Goal: Task Accomplishment & Management: Use online tool/utility

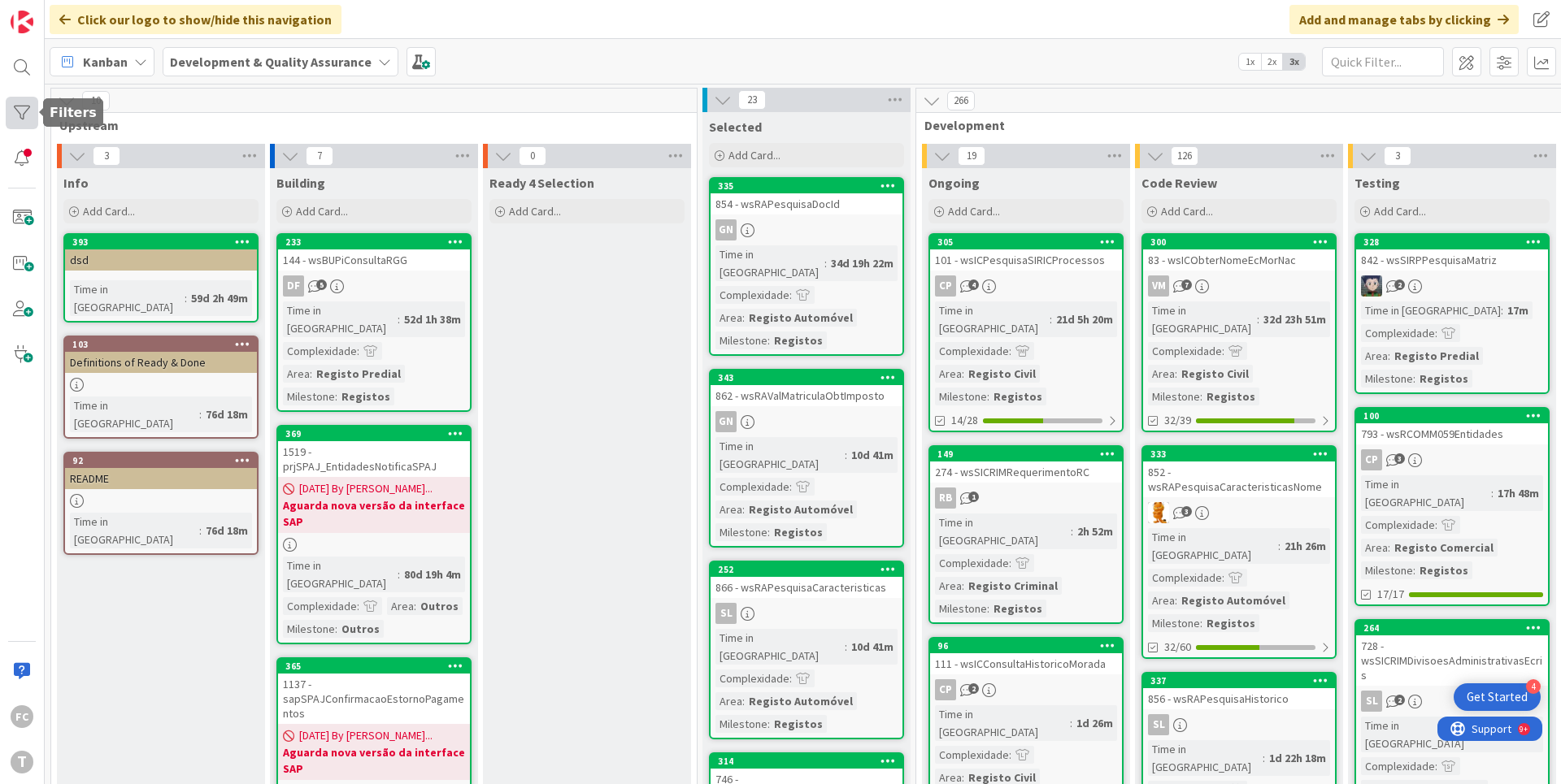
click at [27, 120] on div at bounding box center [22, 113] width 33 height 33
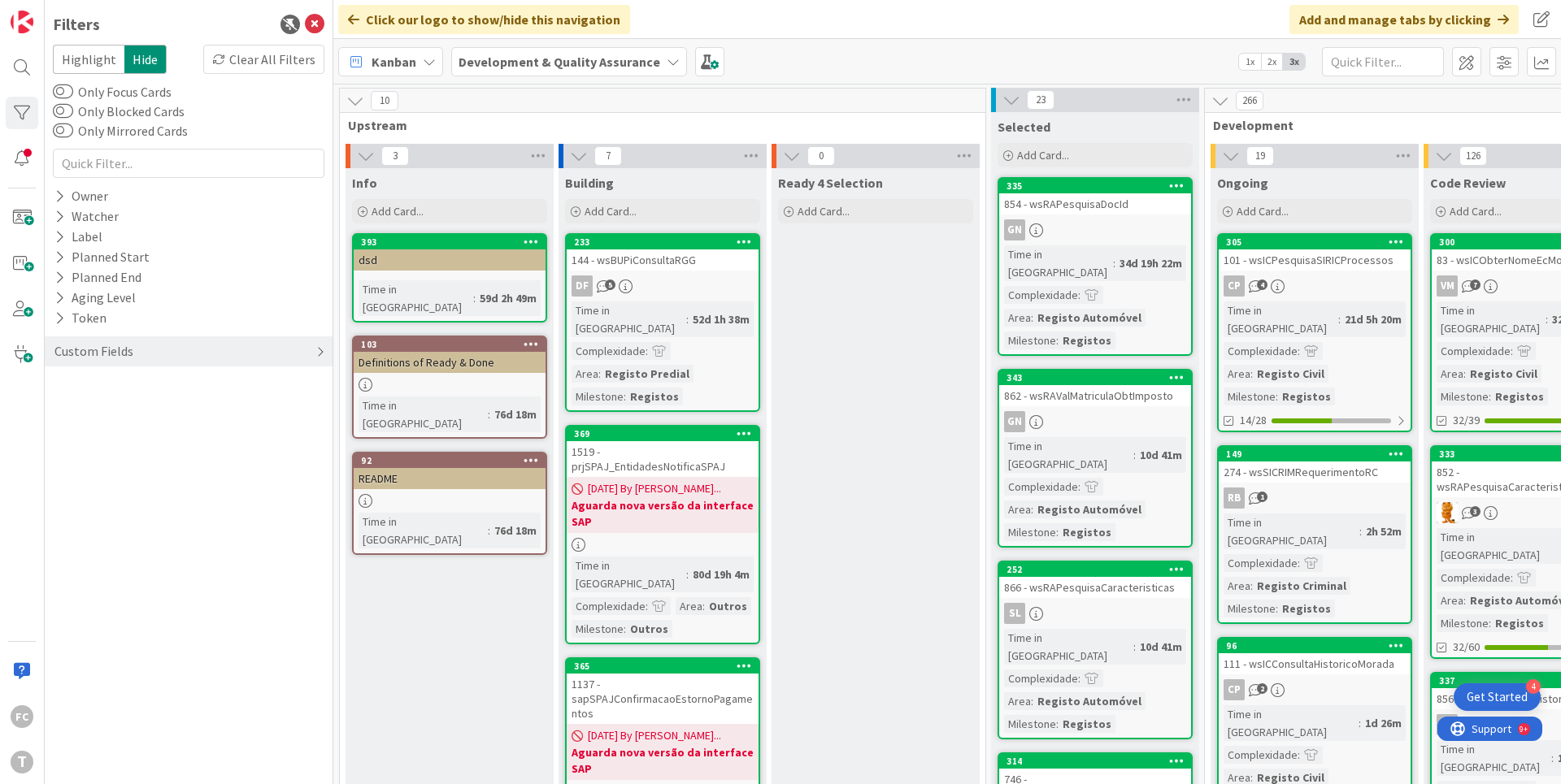
click at [110, 347] on div "Custom Fields" at bounding box center [94, 352] width 82 height 21
click at [73, 387] on button "Priority" at bounding box center [85, 385] width 63 height 21
click at [106, 433] on span "High" at bounding box center [99, 431] width 46 height 21
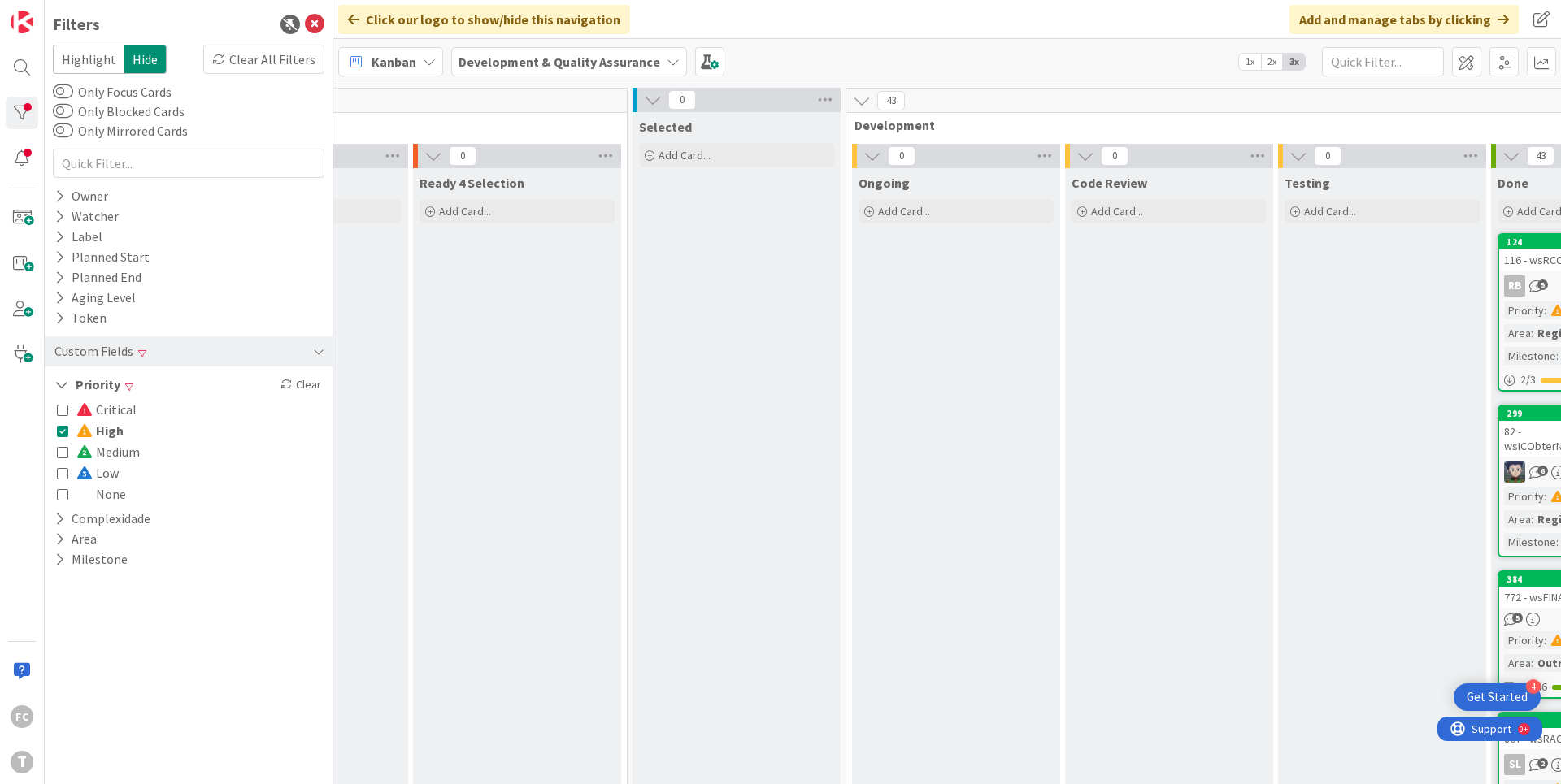
scroll to position [0, 595]
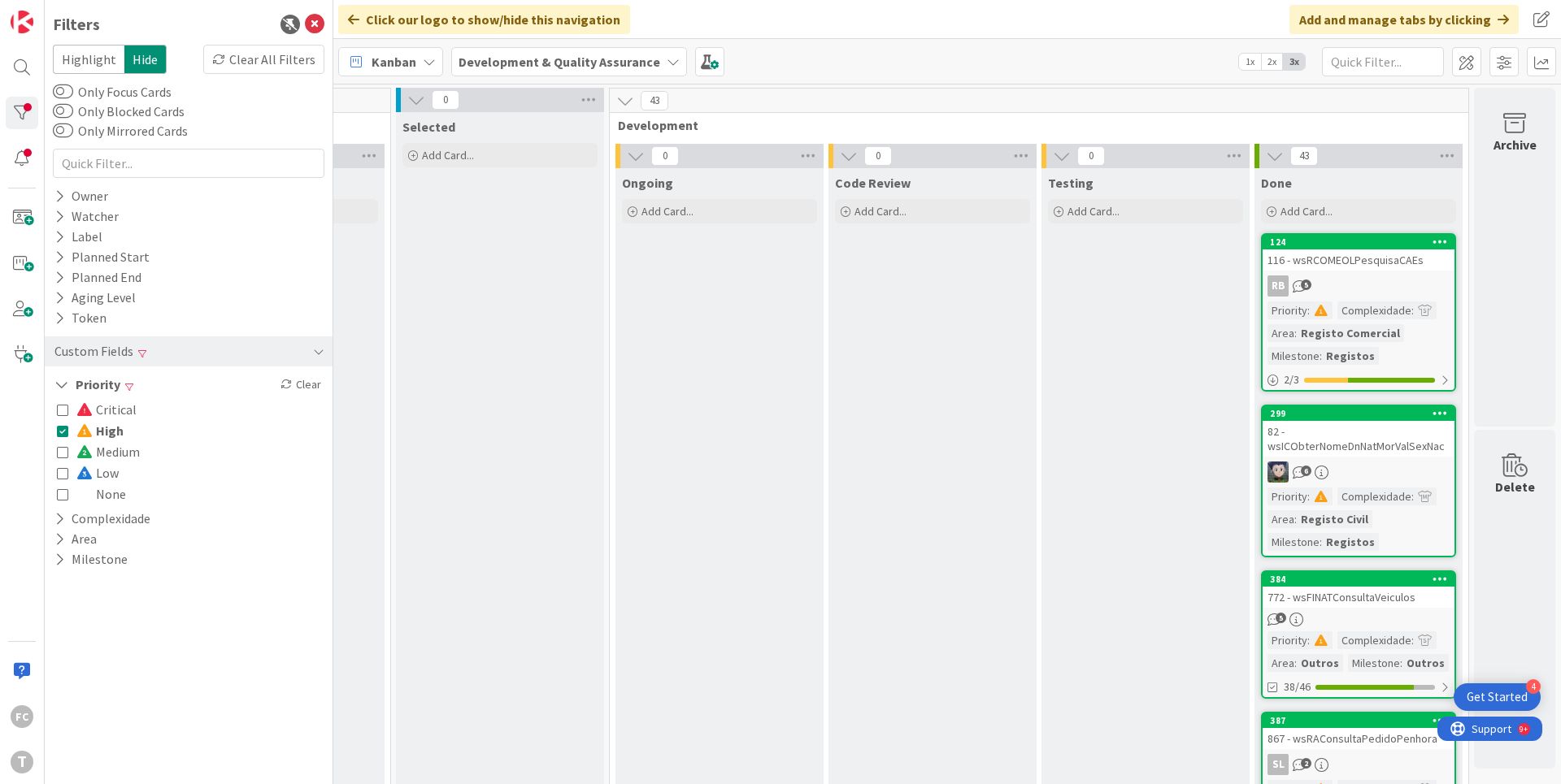
click at [63, 433] on icon at bounding box center [62, 431] width 11 height 11
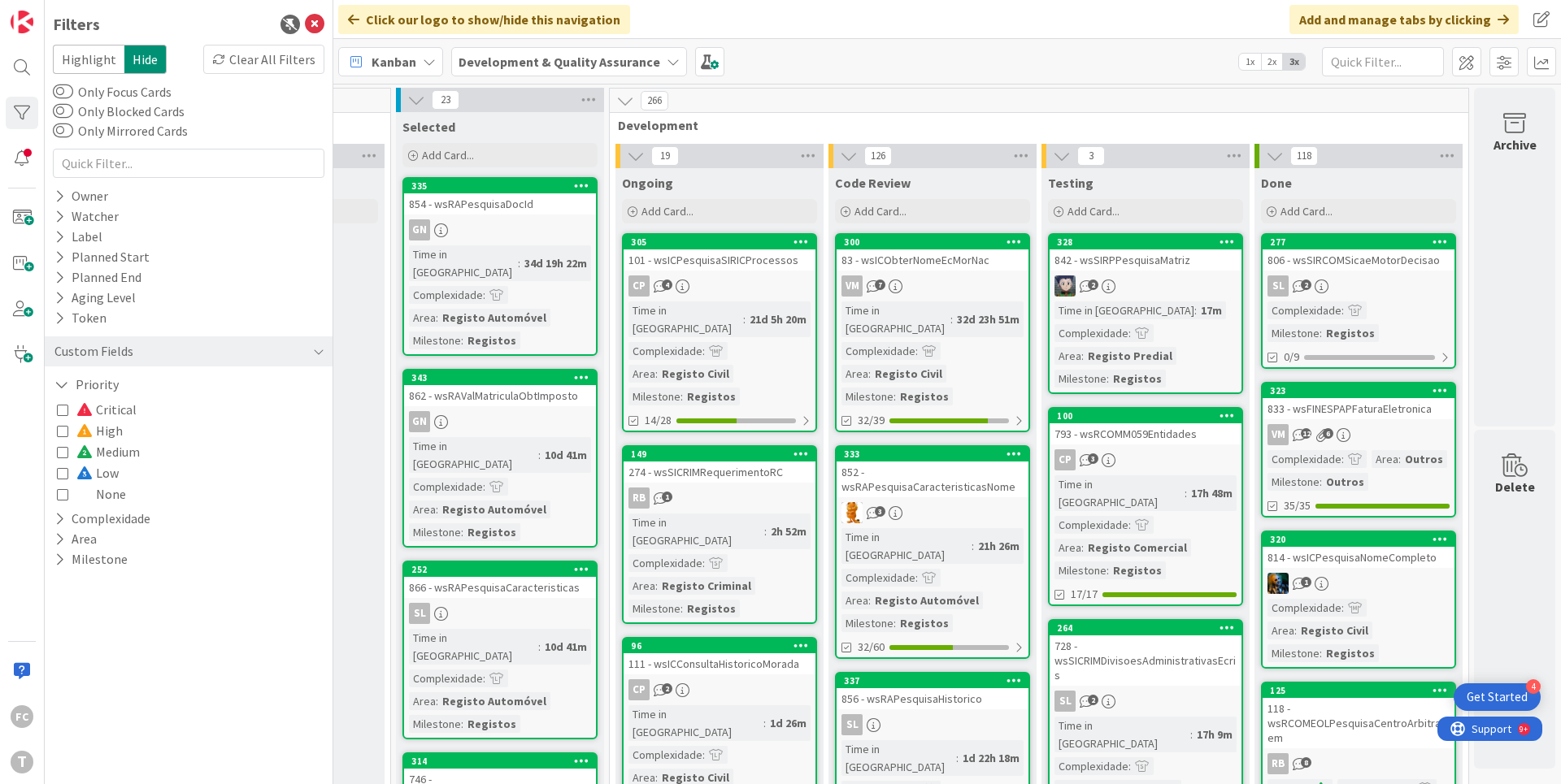
click at [65, 496] on icon at bounding box center [62, 494] width 11 height 11
click at [65, 497] on icon at bounding box center [62, 494] width 11 height 11
click at [62, 412] on icon at bounding box center [62, 409] width 11 height 11
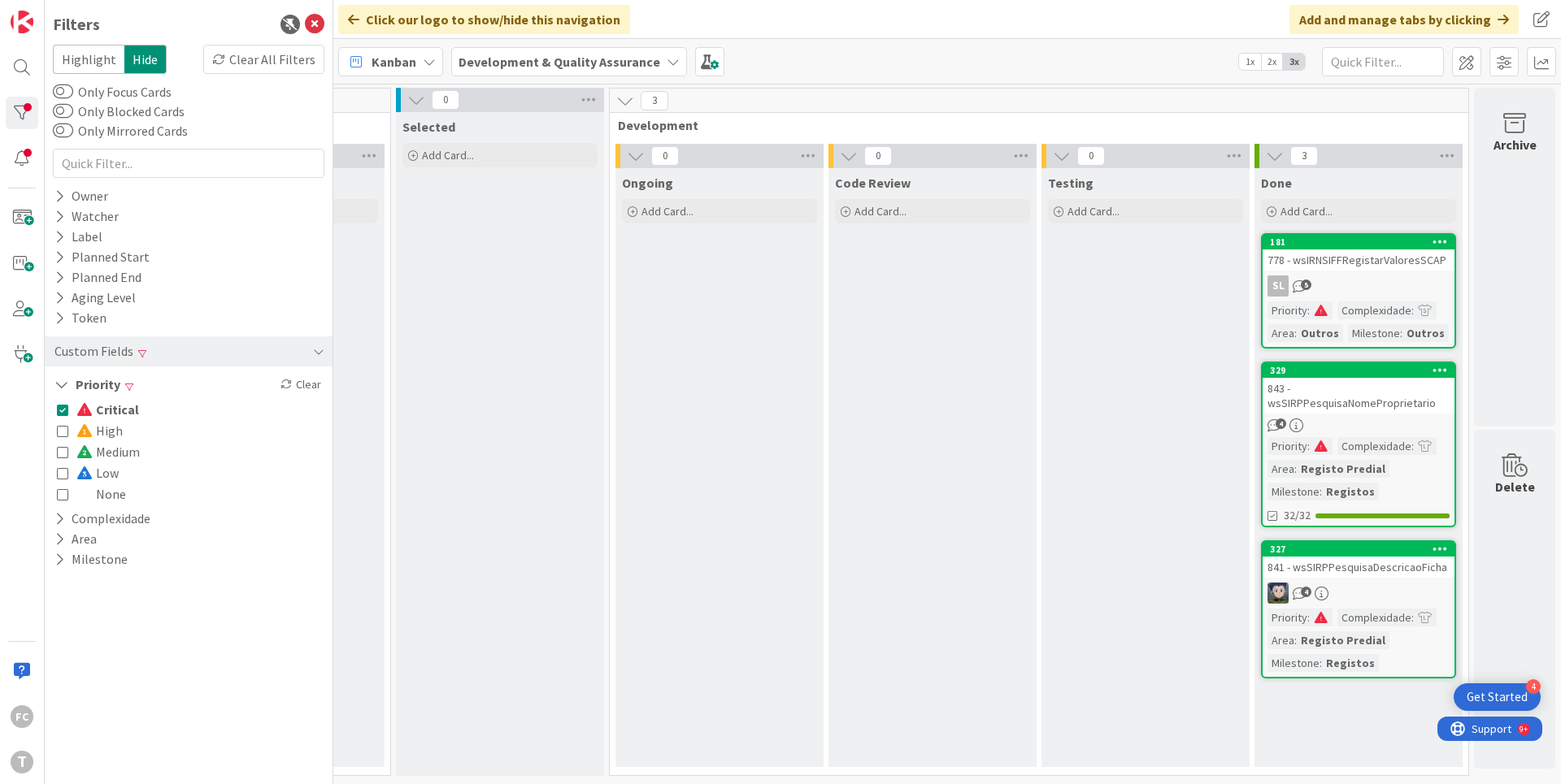
click at [62, 412] on icon at bounding box center [62, 409] width 11 height 11
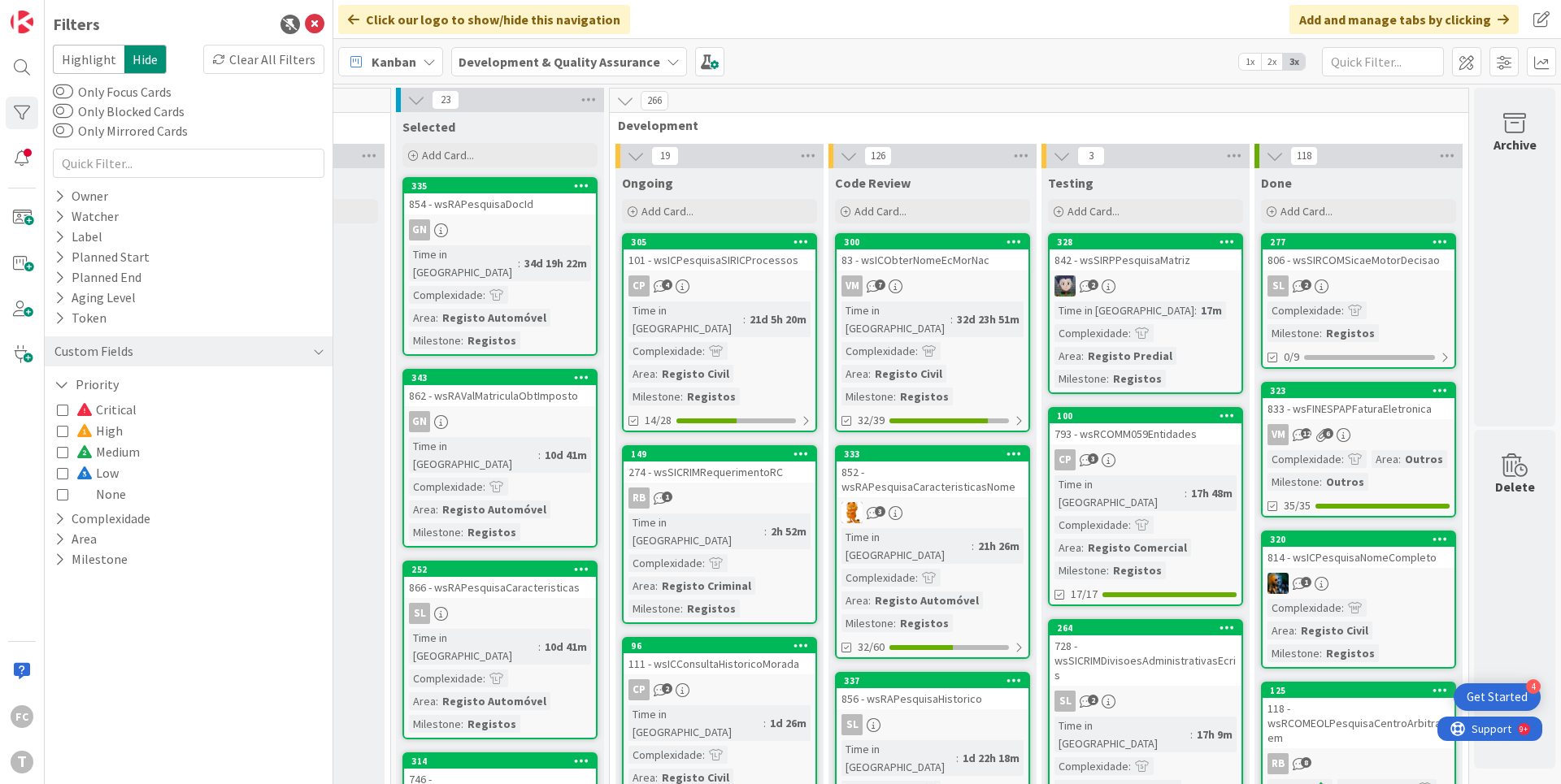
click at [61, 473] on icon at bounding box center [62, 472] width 11 height 11
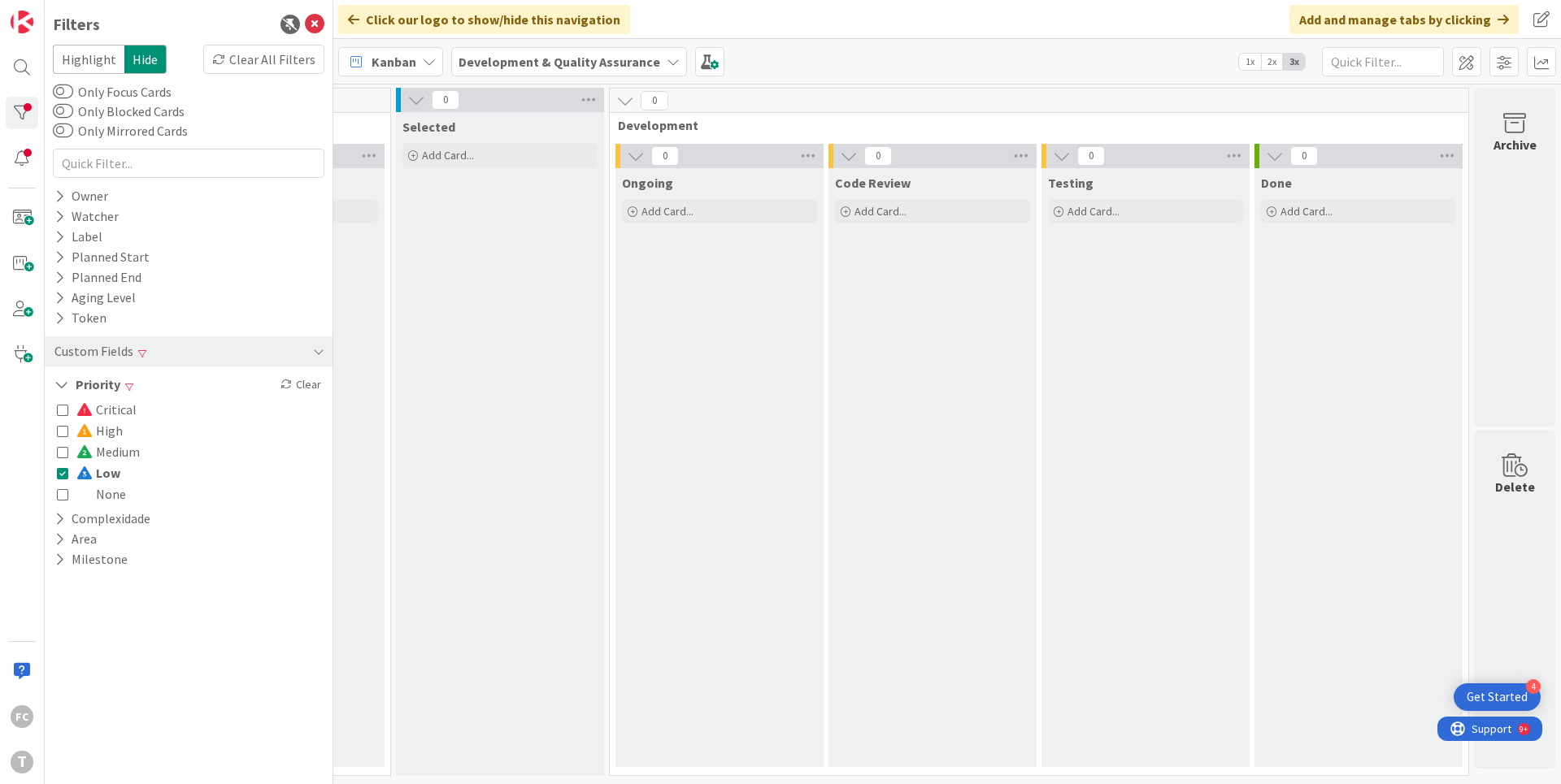
click at [61, 473] on icon at bounding box center [62, 472] width 11 height 11
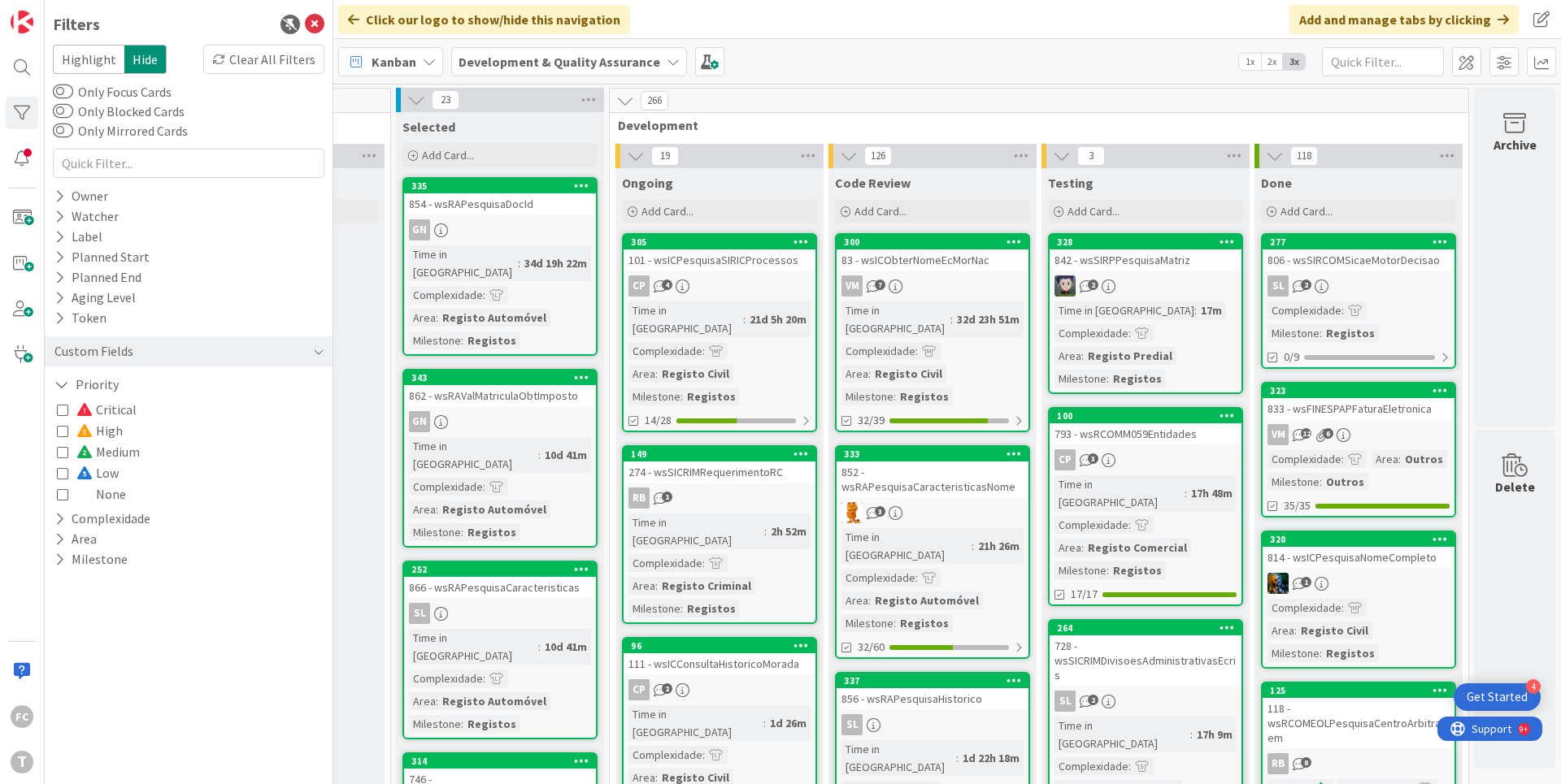
click at [63, 454] on icon at bounding box center [62, 451] width 11 height 11
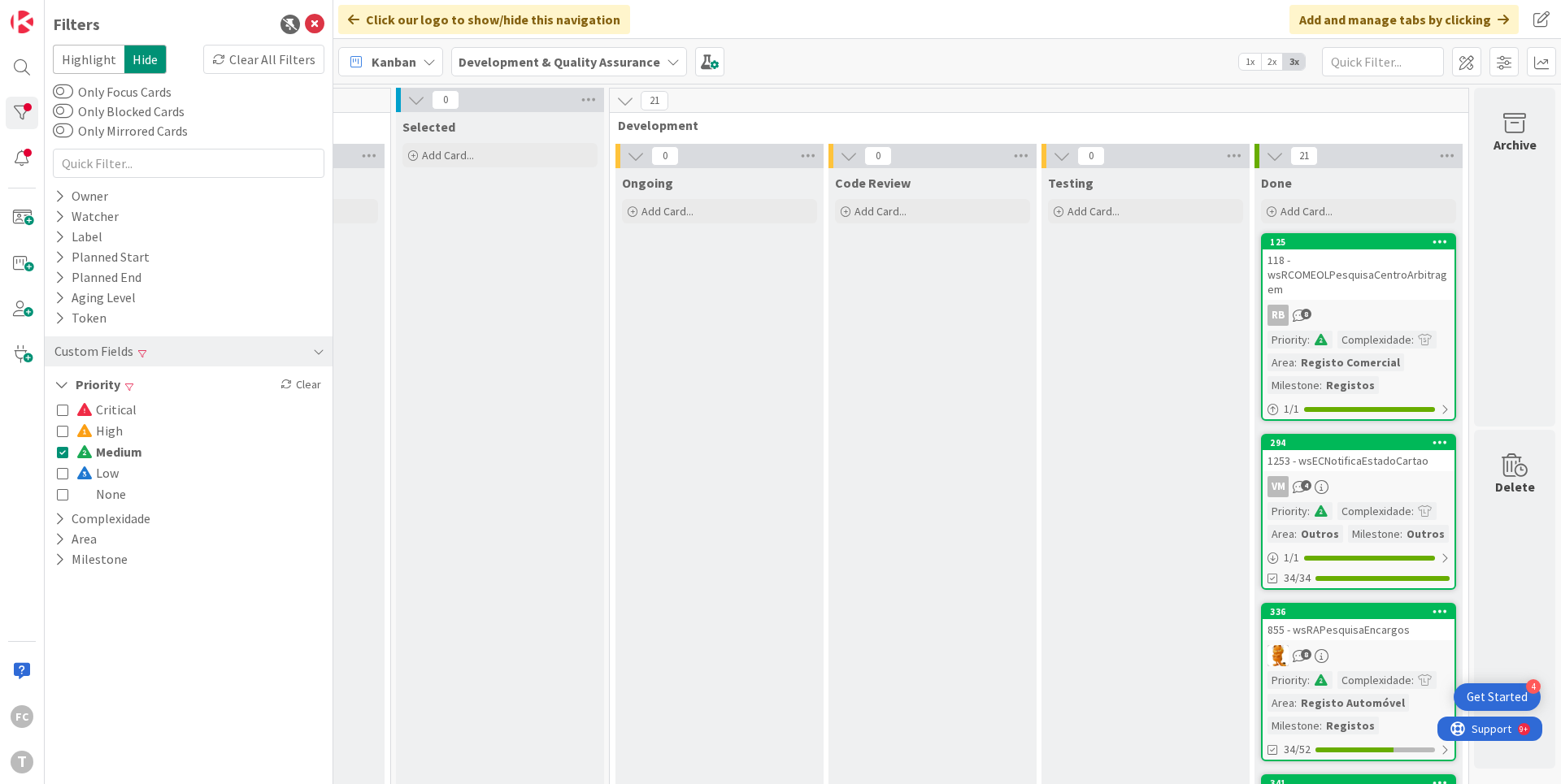
drag, startPoint x: 62, startPoint y: 448, endPoint x: 60, endPoint y: 416, distance: 32.1
click at [62, 446] on icon at bounding box center [62, 451] width 11 height 11
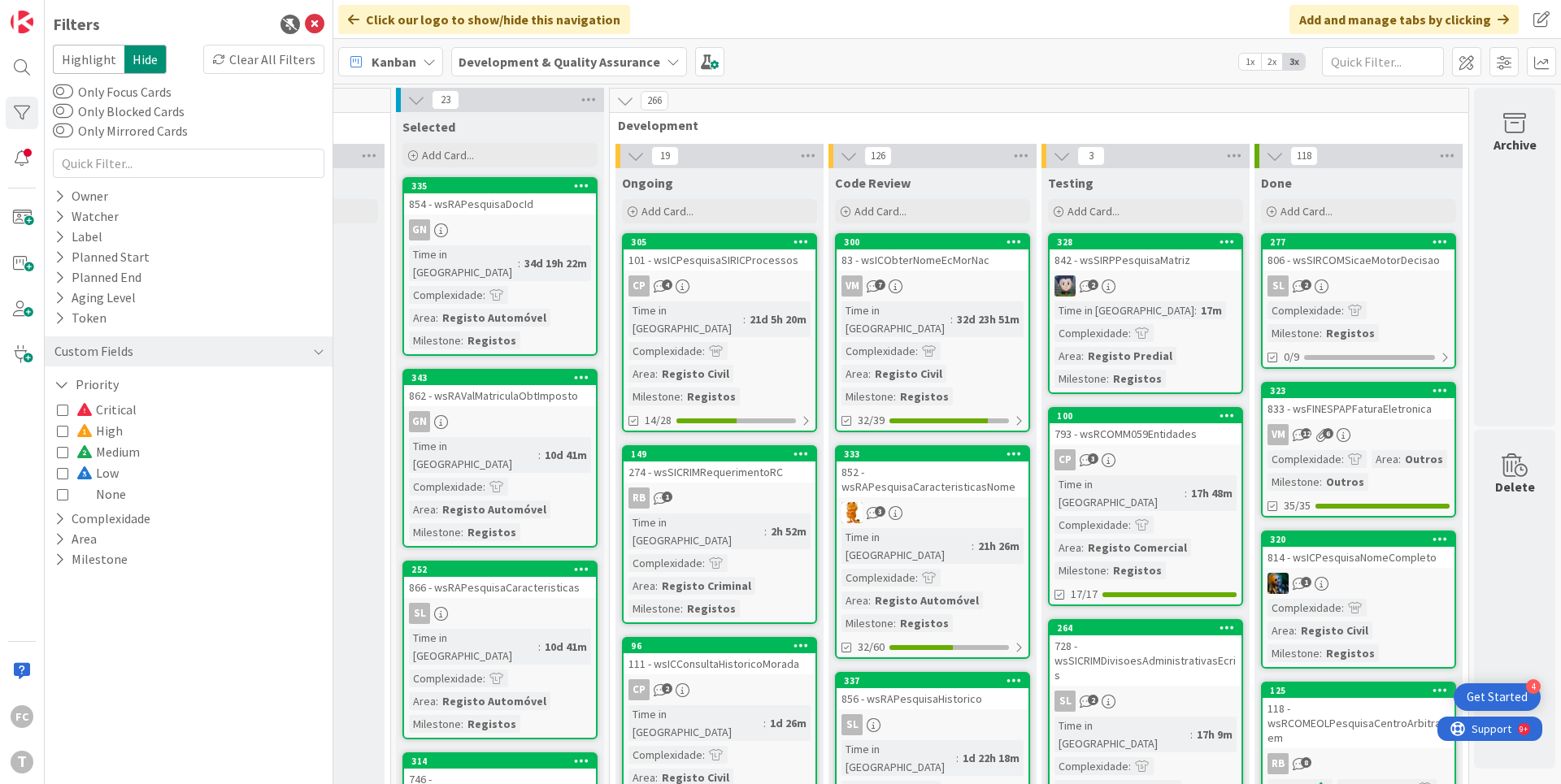
click at [59, 408] on icon at bounding box center [62, 409] width 11 height 11
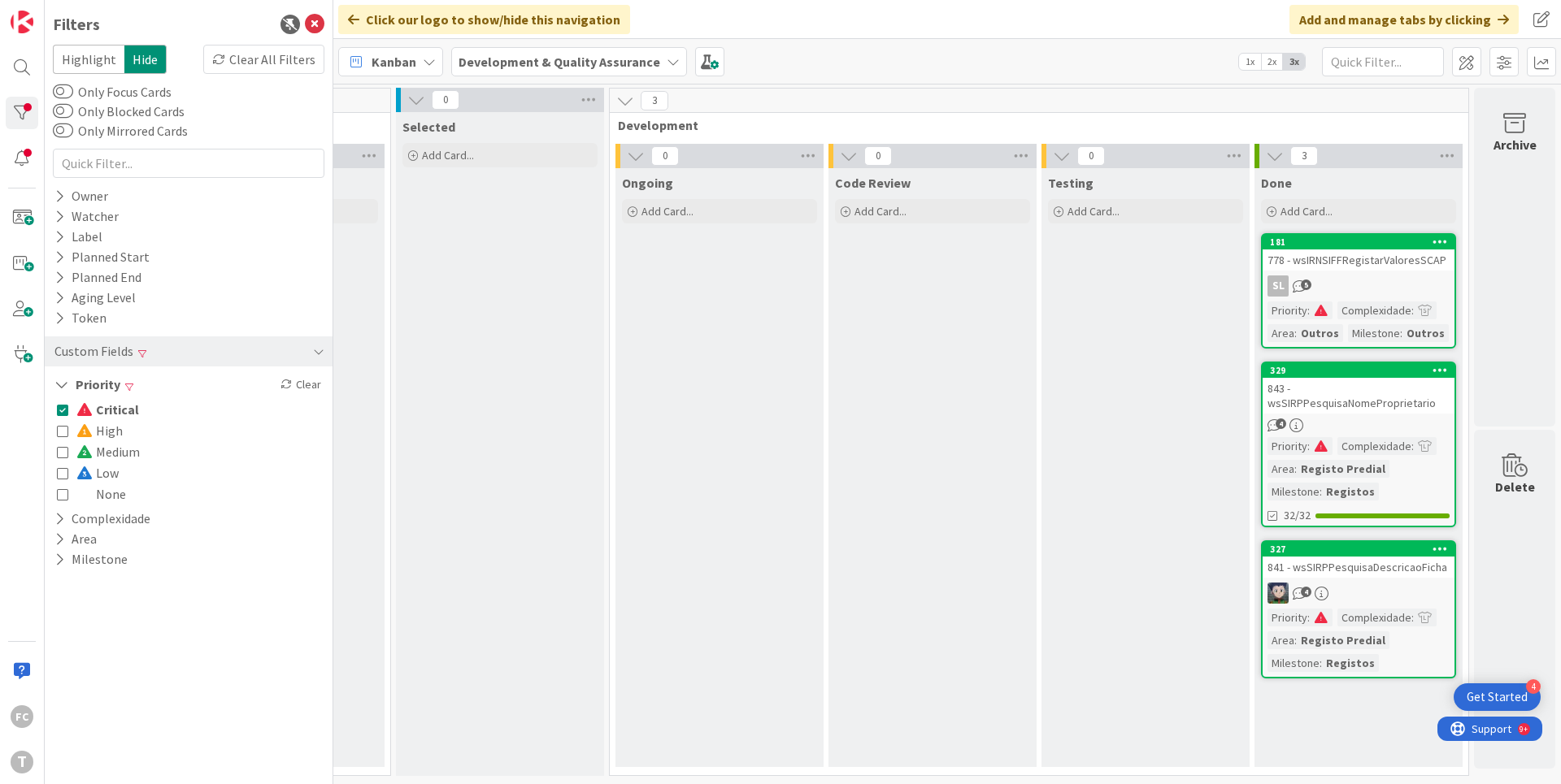
click at [59, 408] on icon at bounding box center [62, 409] width 11 height 11
